Goal: Transaction & Acquisition: Download file/media

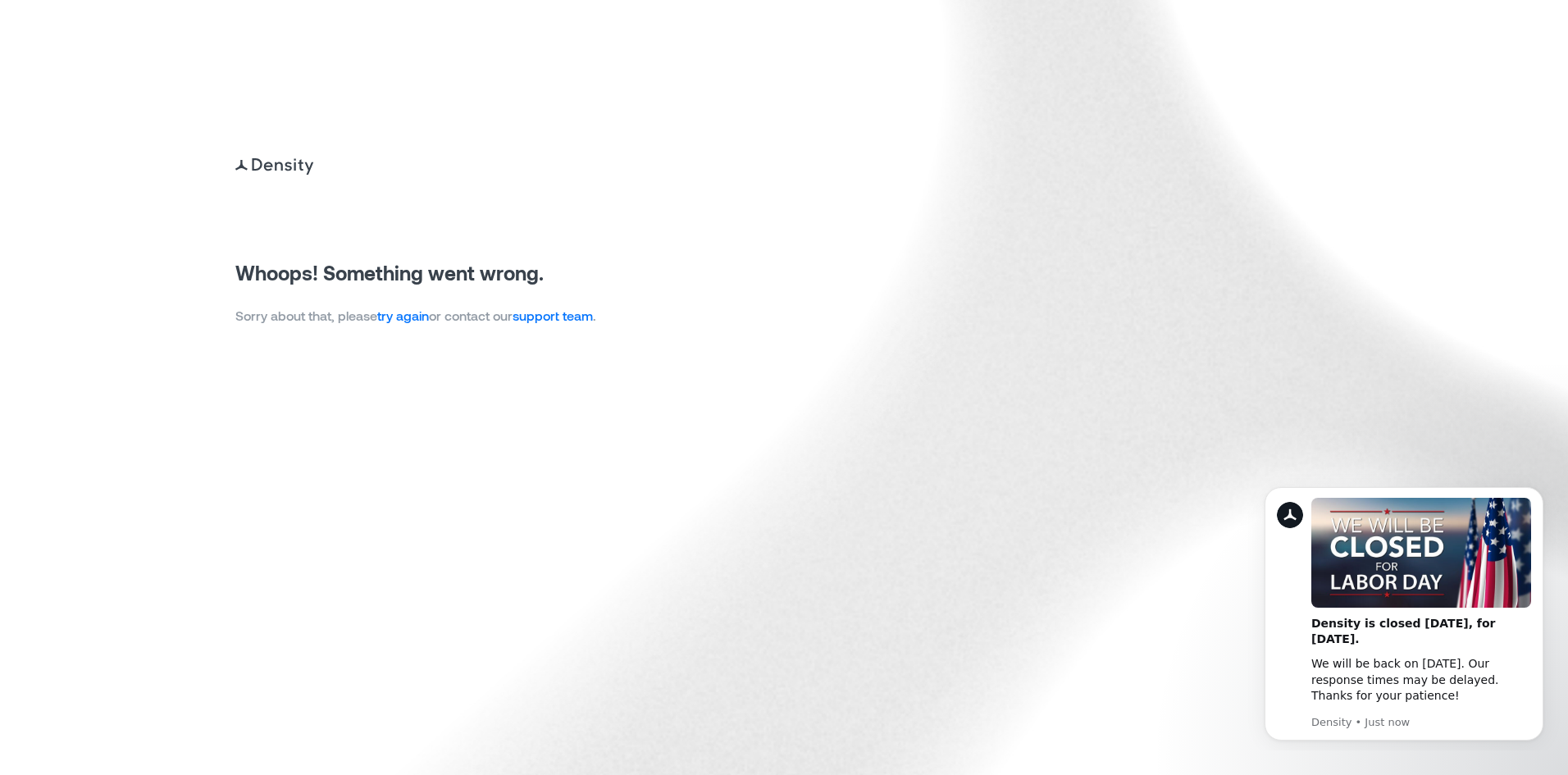
click at [418, 318] on link "try again" at bounding box center [403, 315] width 51 height 16
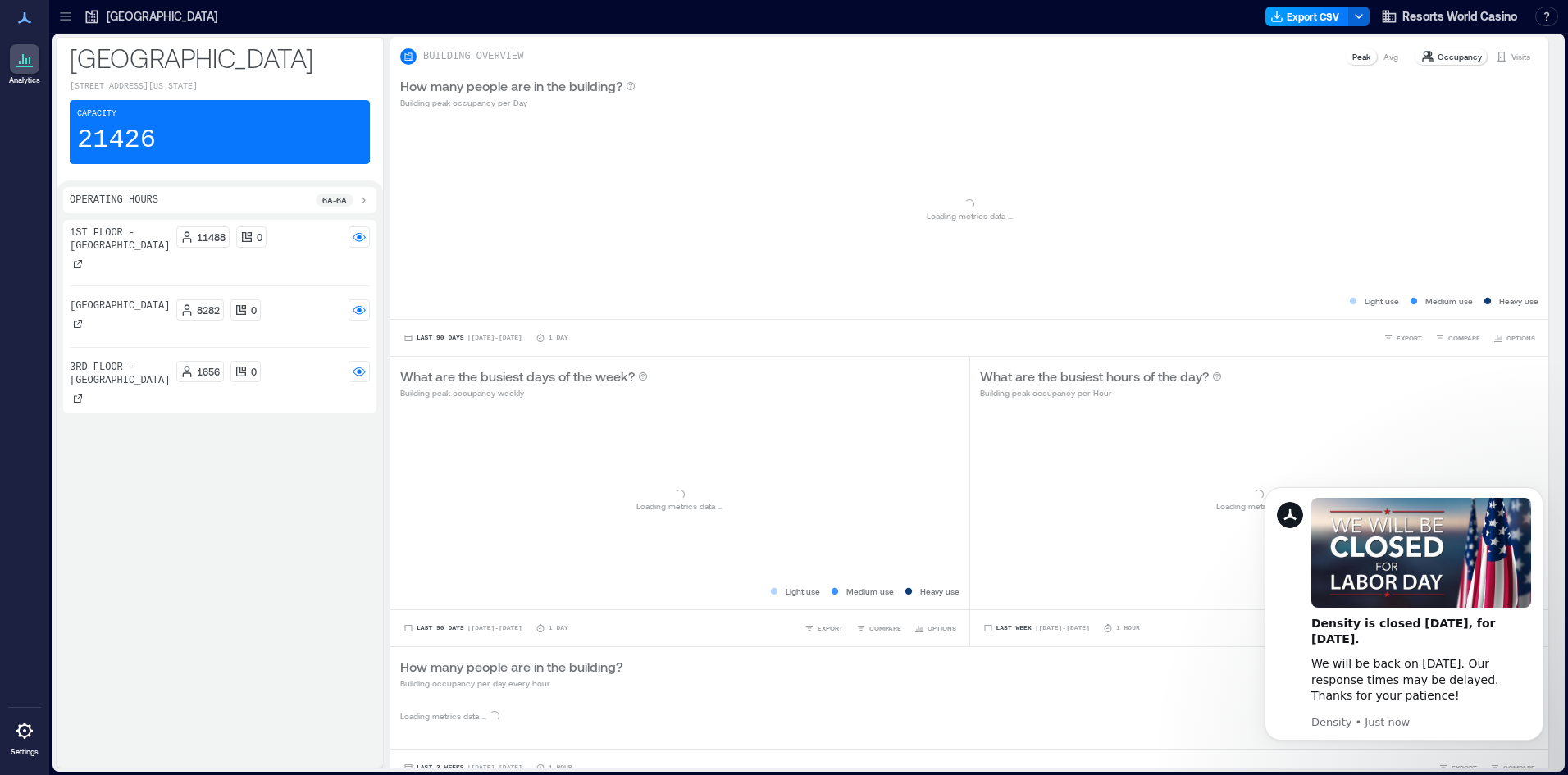
click at [1300, 21] on button "Export CSV" at bounding box center [1307, 17] width 84 height 20
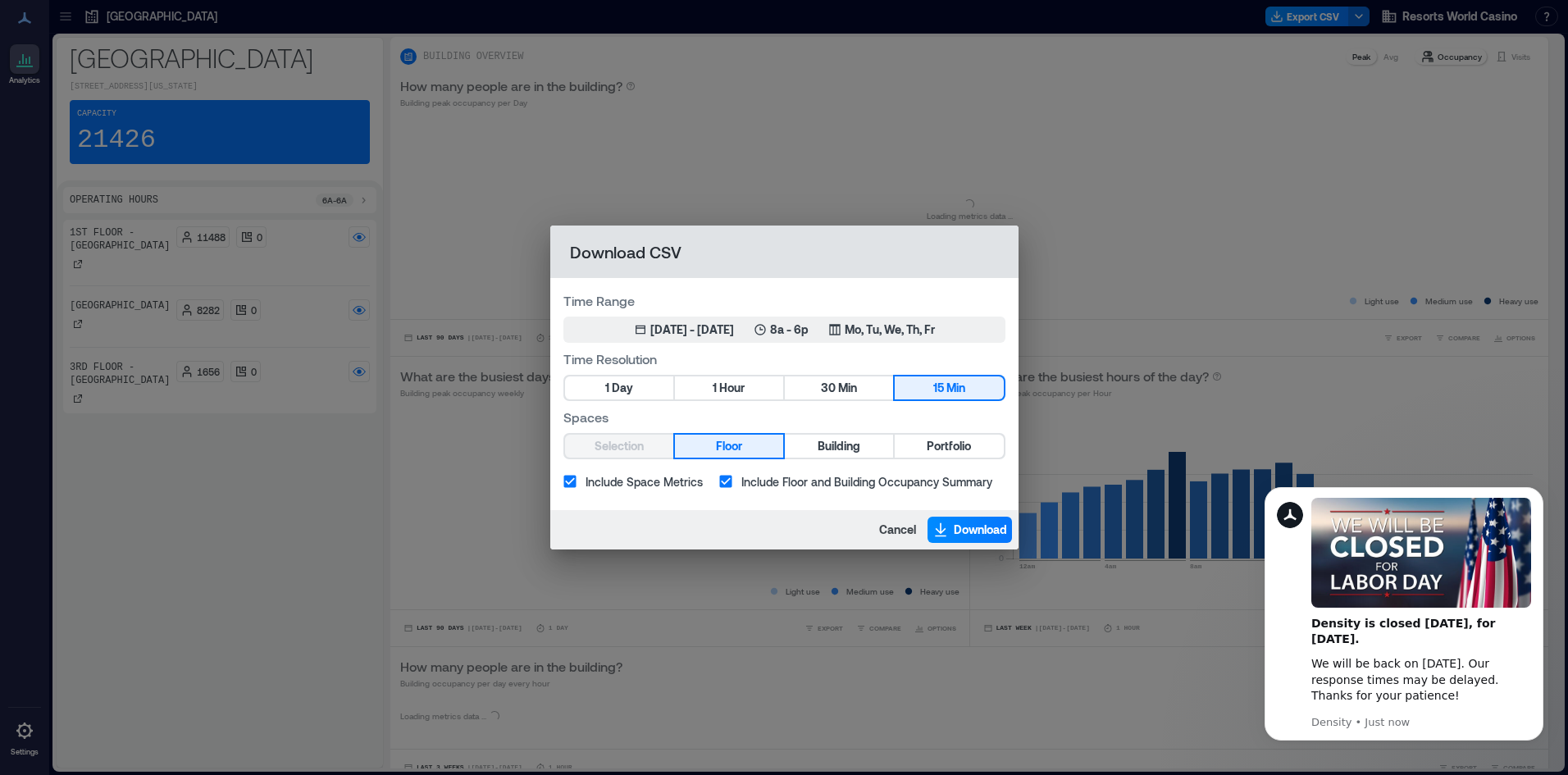
drag, startPoint x: 744, startPoint y: 384, endPoint x: 774, endPoint y: 309, distance: 80.8
click at [745, 384] on span "Hour" at bounding box center [732, 388] width 26 height 21
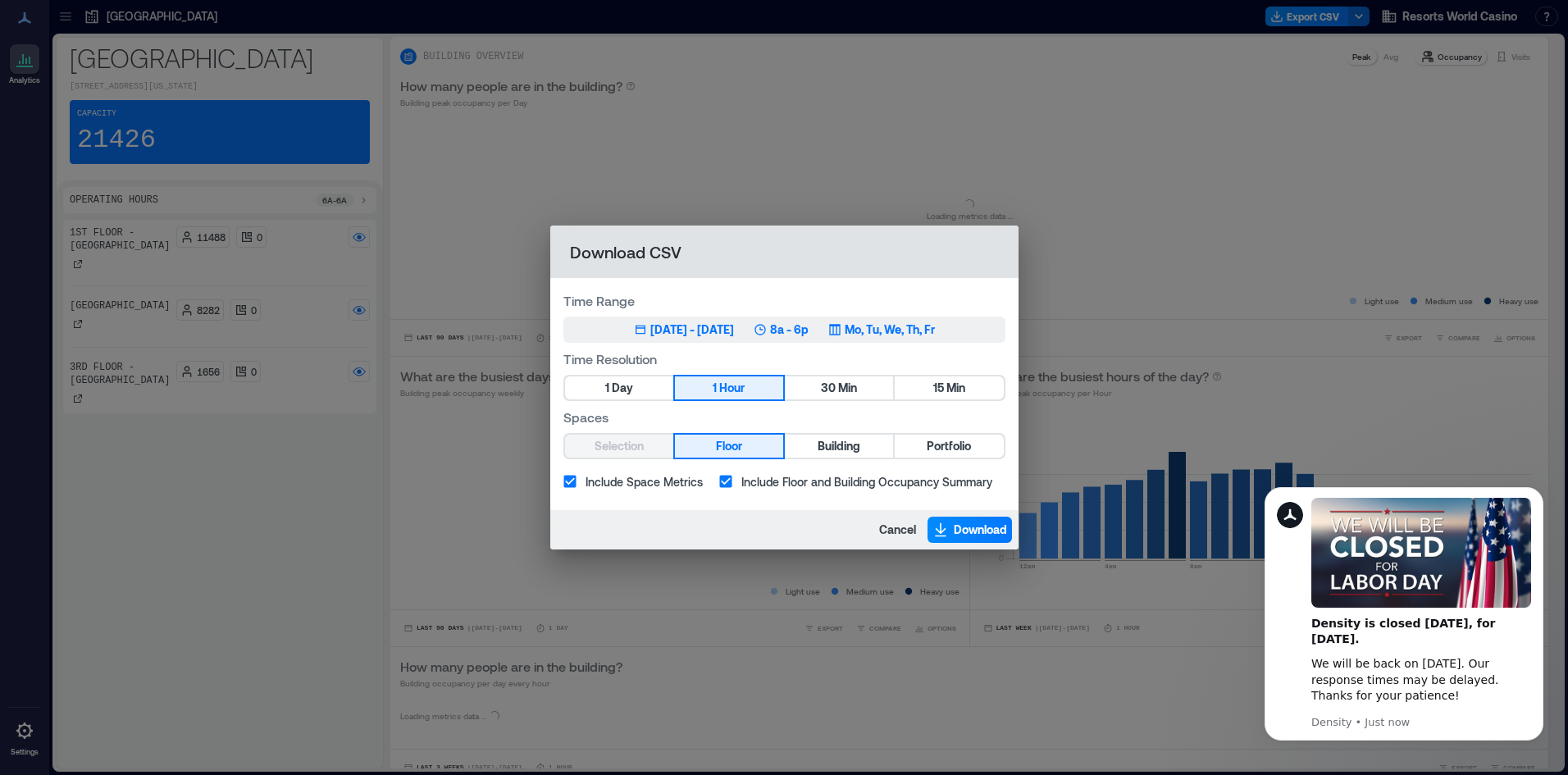
click at [777, 319] on button "Jun 1, 2025 - [DATE] 8a - 6p Mo, Tu, We, Th, Fr" at bounding box center [784, 329] width 442 height 27
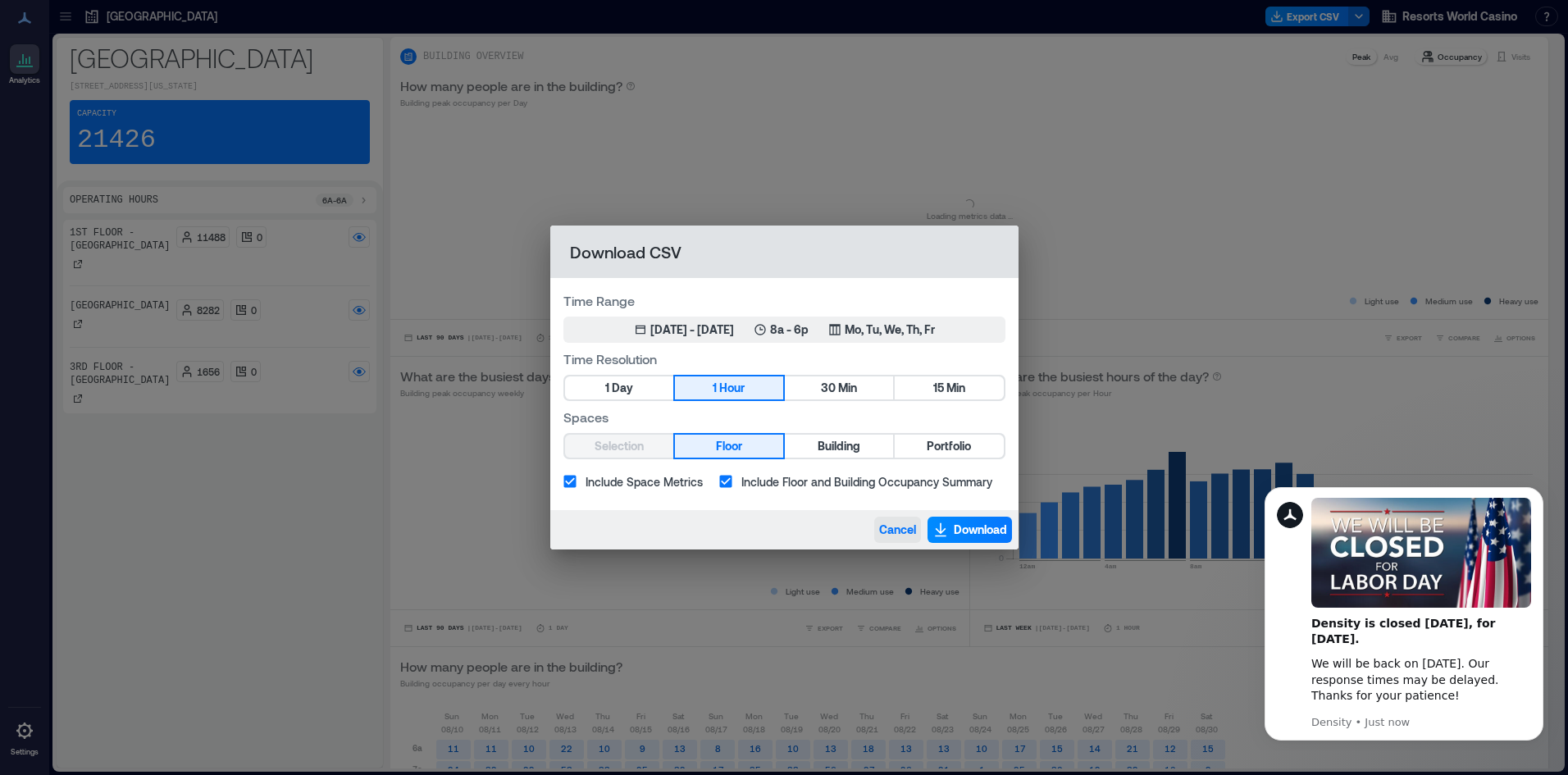
click at [899, 538] on button "Cancel" at bounding box center [896, 529] width 46 height 27
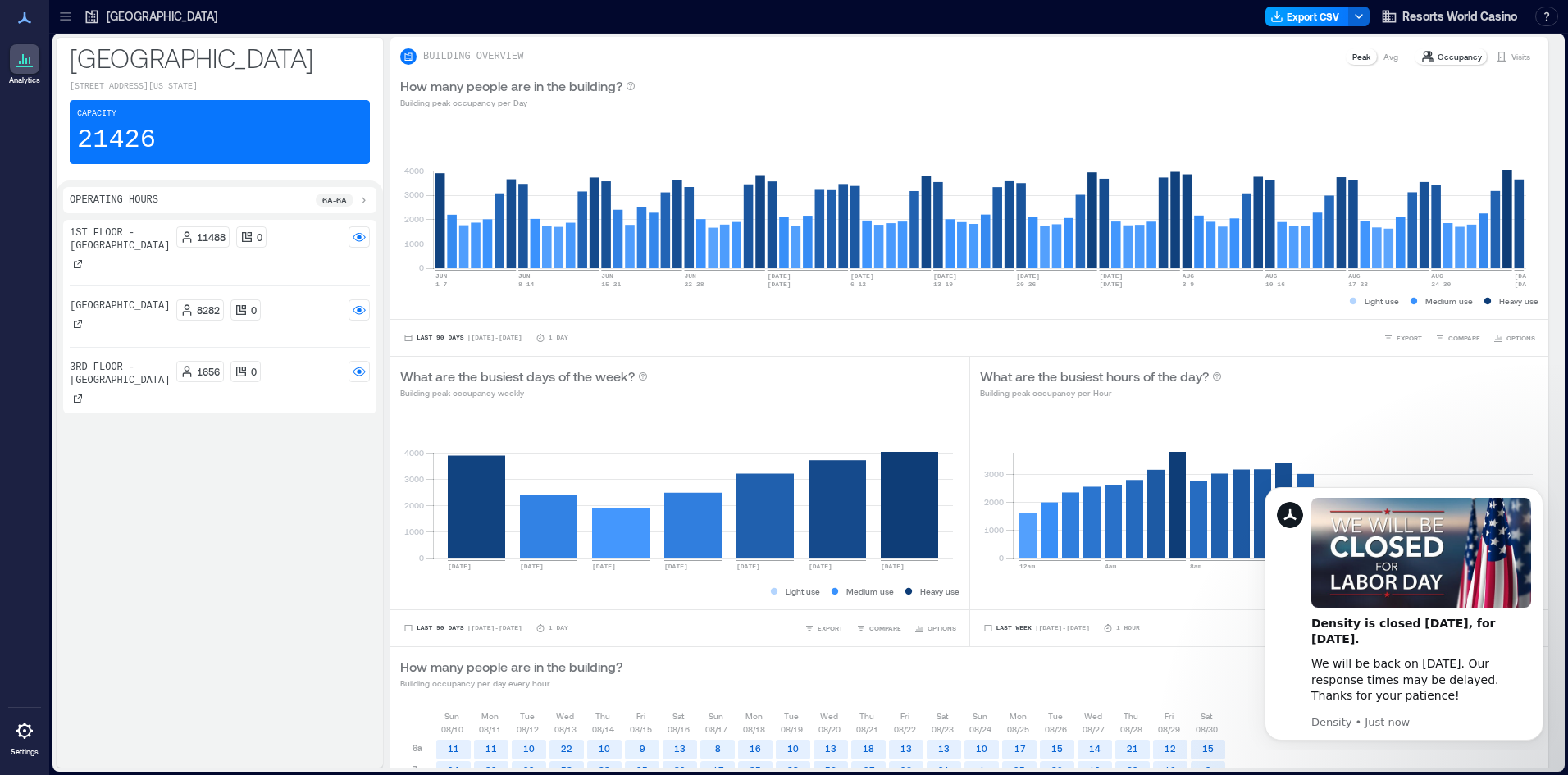
click at [1299, 11] on button "Export CSV" at bounding box center [1307, 17] width 84 height 20
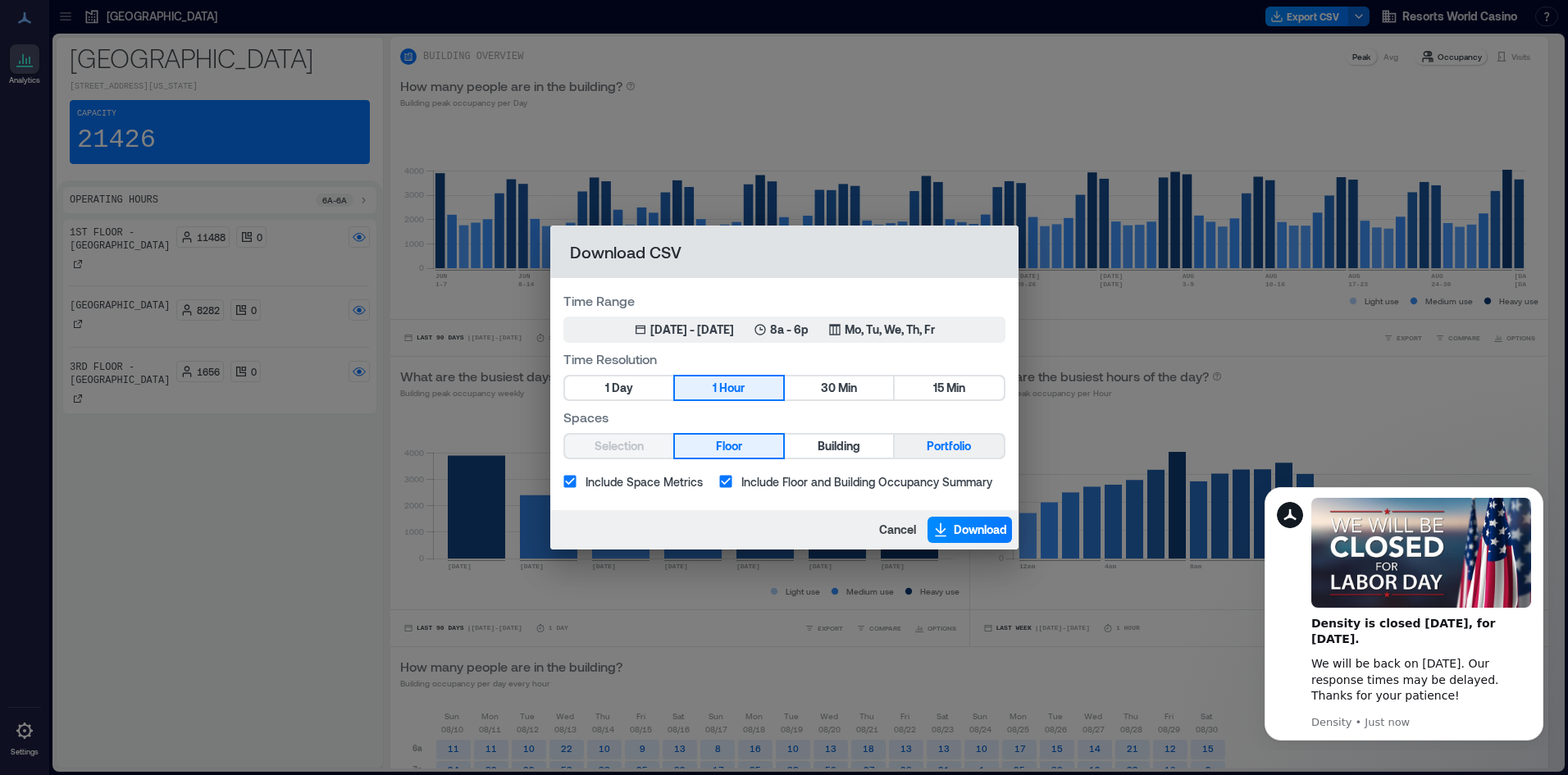
click at [947, 438] on span "Portfolio" at bounding box center [948, 446] width 44 height 21
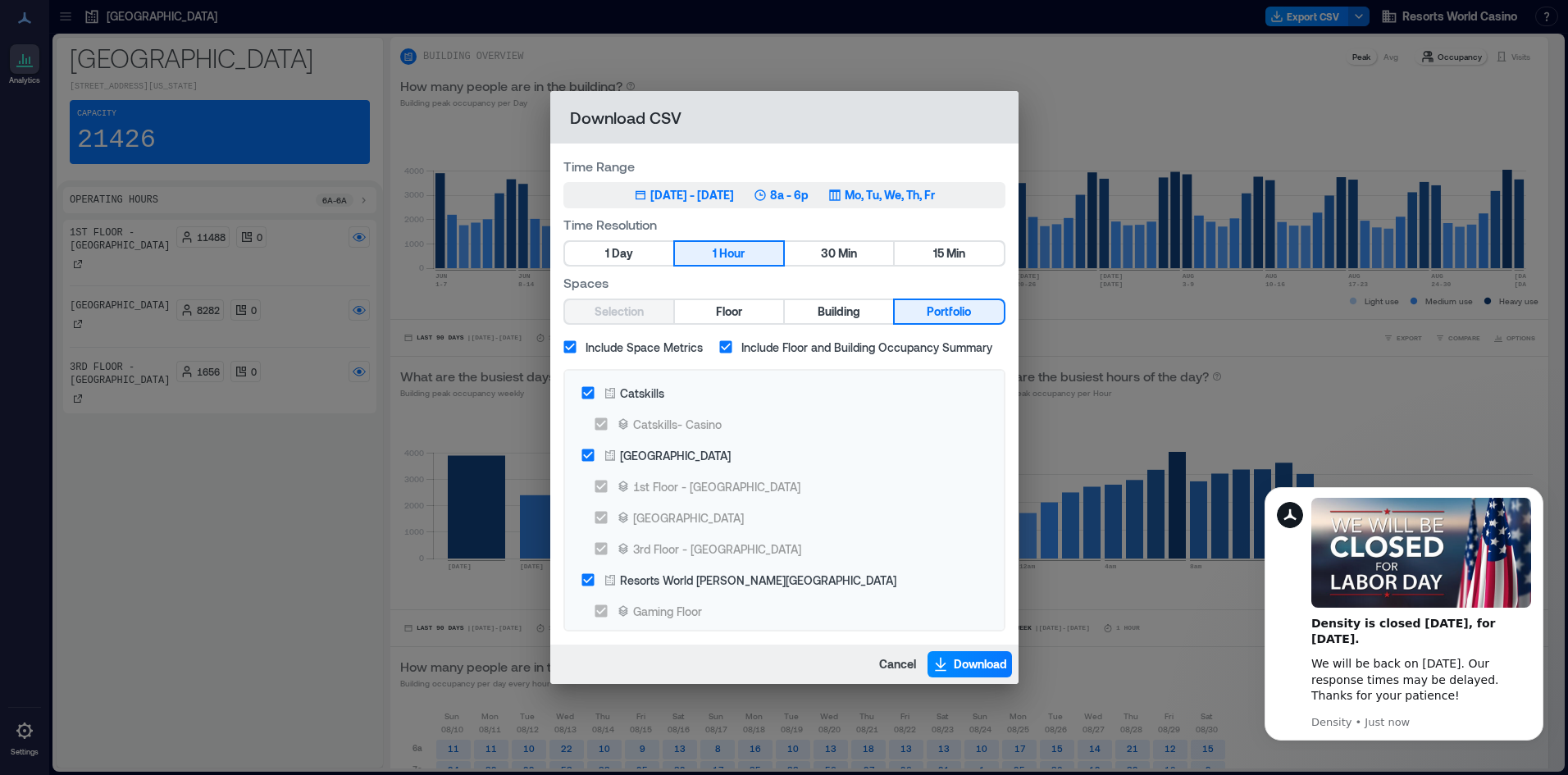
click at [906, 199] on p "Mo, Tu, We, Th, Fr" at bounding box center [889, 195] width 91 height 17
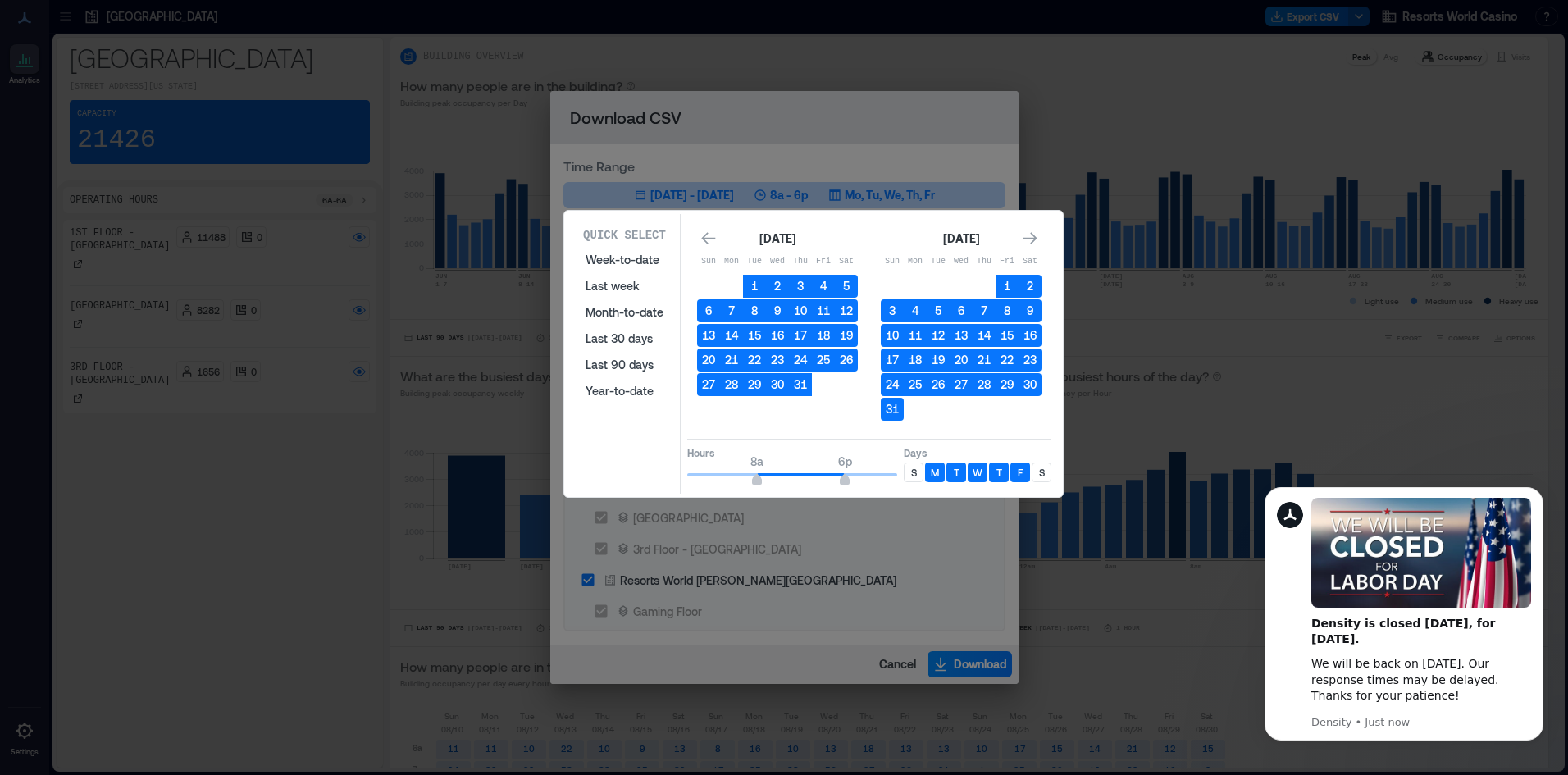
click at [892, 414] on button "31" at bounding box center [891, 409] width 23 height 23
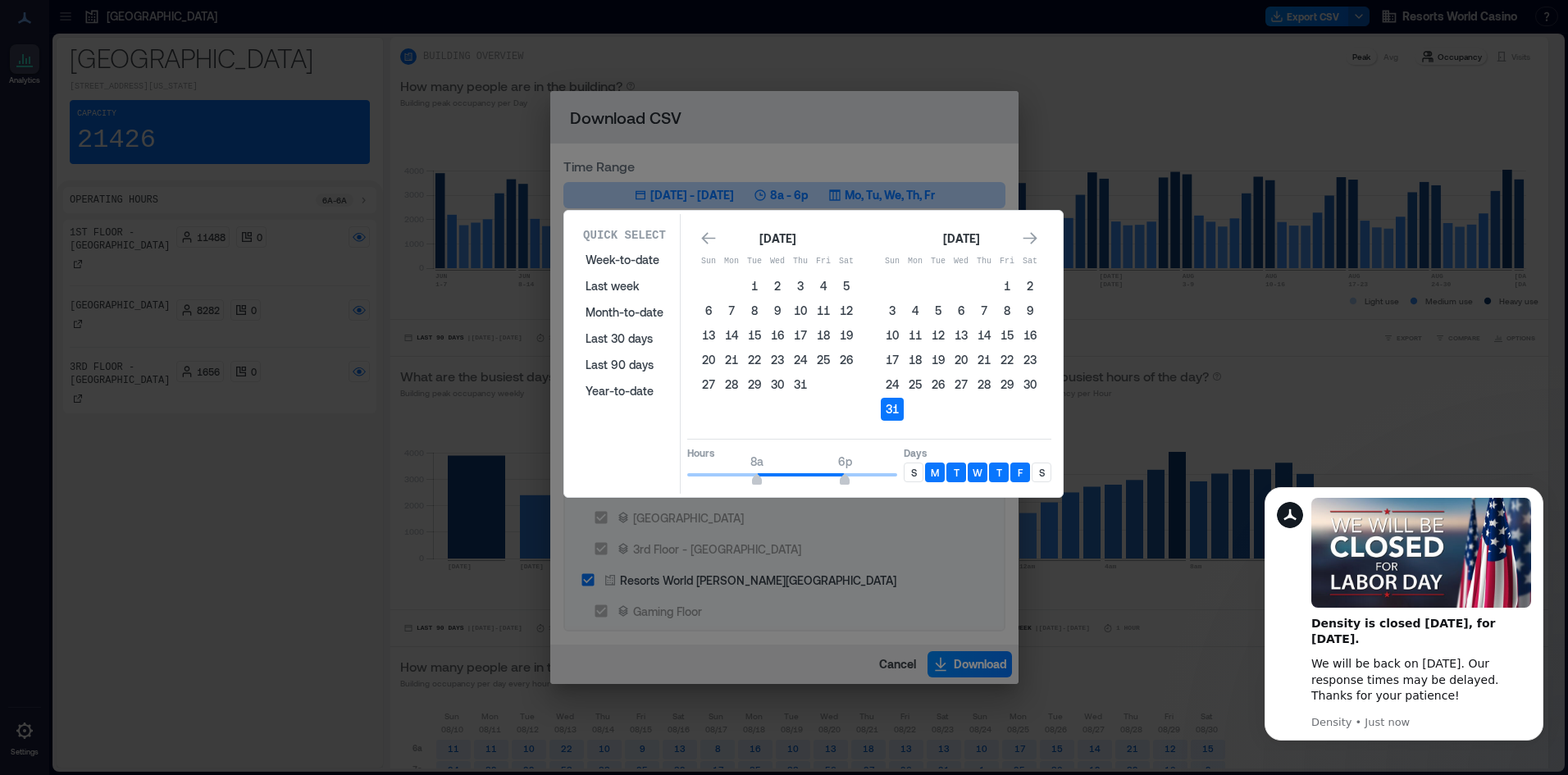
type input "**"
drag, startPoint x: 848, startPoint y: 474, endPoint x: 881, endPoint y: 484, distance: 34.5
click at [915, 484] on div "Hours 8a 12a Days S M T W T F S" at bounding box center [870, 462] width 364 height 48
type input "*"
drag, startPoint x: 753, startPoint y: 485, endPoint x: 480, endPoint y: 459, distance: 274.2
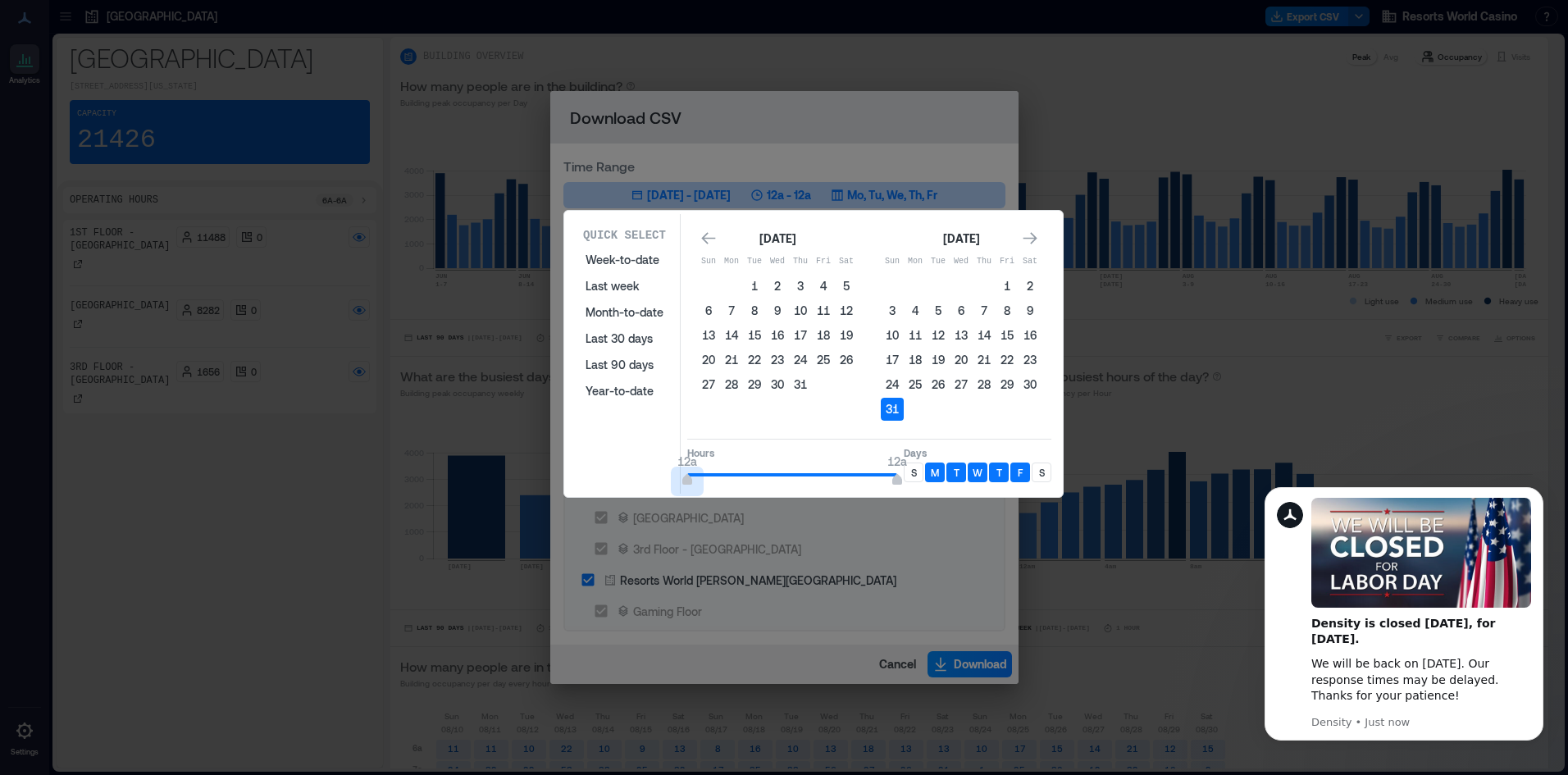
click at [0, 774] on div "Quick Select Week-to-date Last week Month-to-date Last 30 days Last 90 days Yea…" at bounding box center [0, 775] width 0 height 0
click at [919, 470] on div "S" at bounding box center [913, 473] width 20 height 20
click at [1040, 478] on p "S" at bounding box center [1042, 472] width 6 height 13
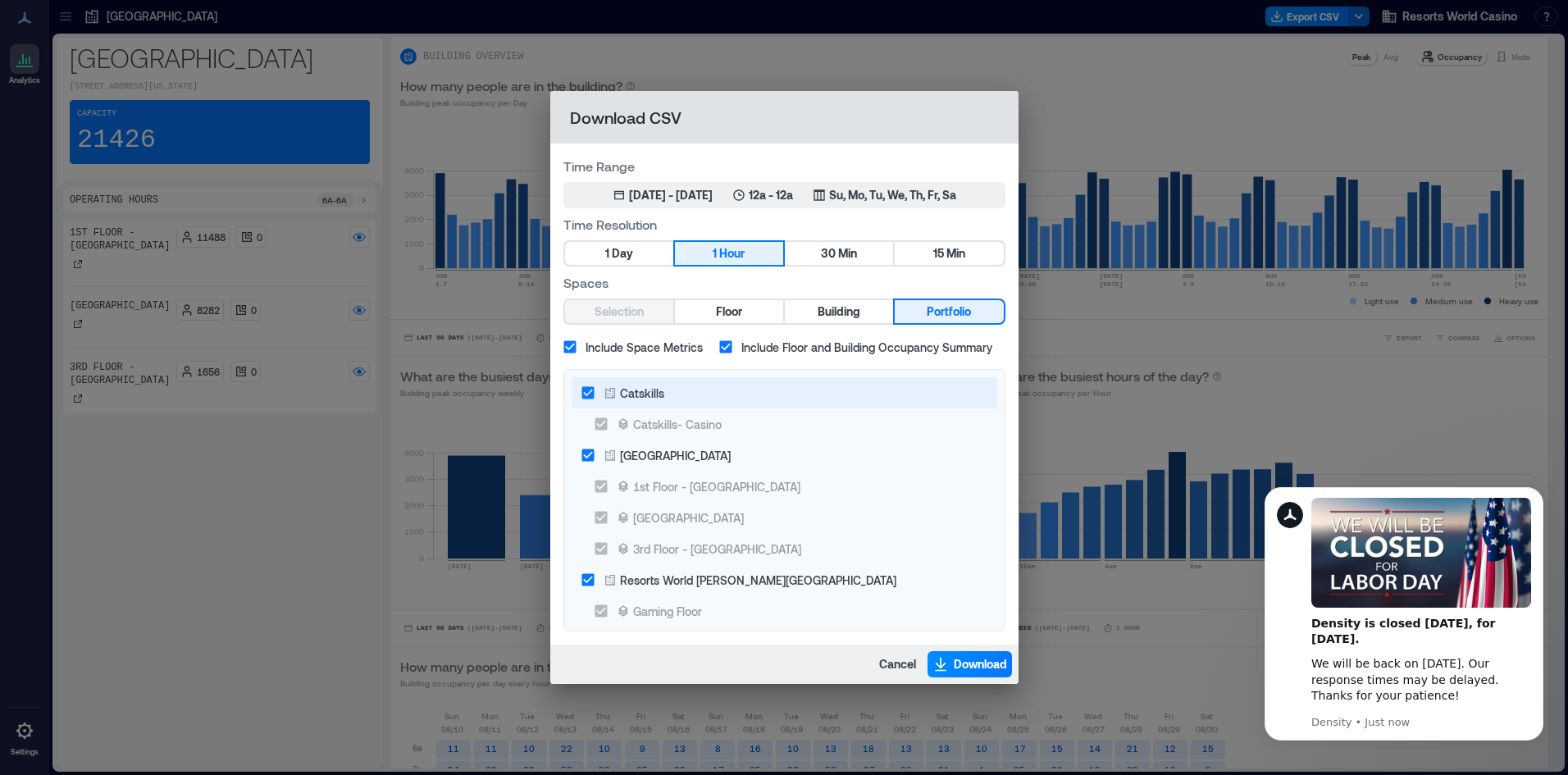
click at [634, 393] on div "Catskills" at bounding box center [641, 392] width 44 height 17
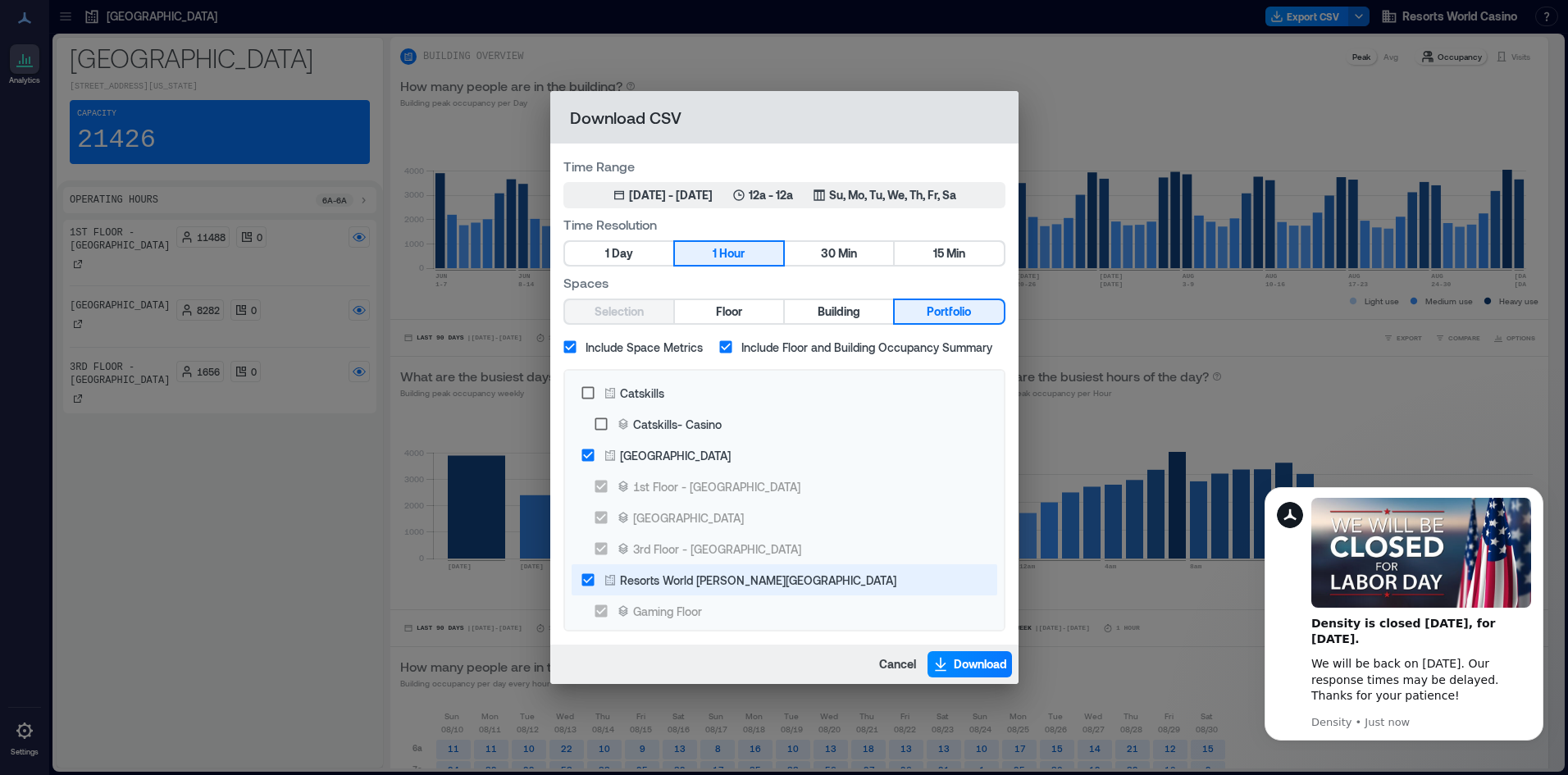
click at [671, 585] on div "Resorts World [PERSON_NAME][GEOGRAPHIC_DATA]" at bounding box center [757, 579] width 277 height 17
click at [985, 663] on span "Download" at bounding box center [980, 664] width 53 height 17
